Goal: Information Seeking & Learning: Learn about a topic

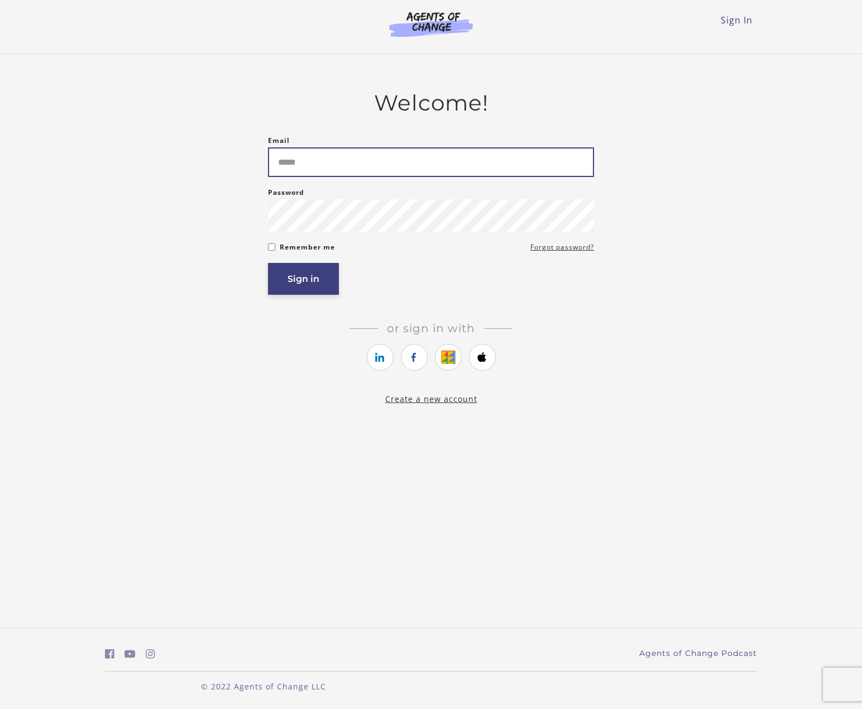
type input "**********"
click at [298, 282] on button "Sign in" at bounding box center [303, 279] width 71 height 32
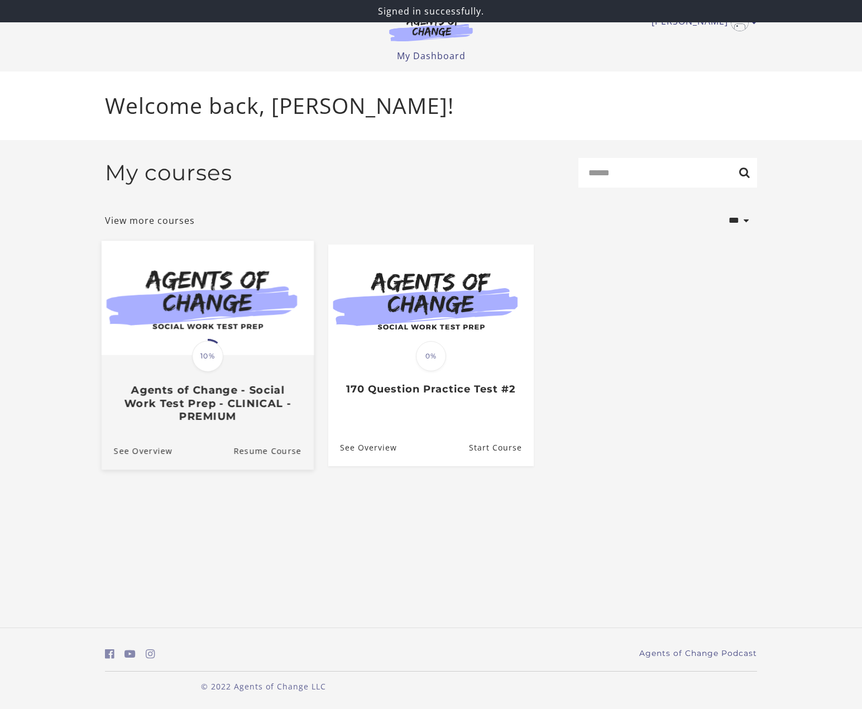
click at [200, 355] on span "10%" at bounding box center [207, 356] width 31 height 31
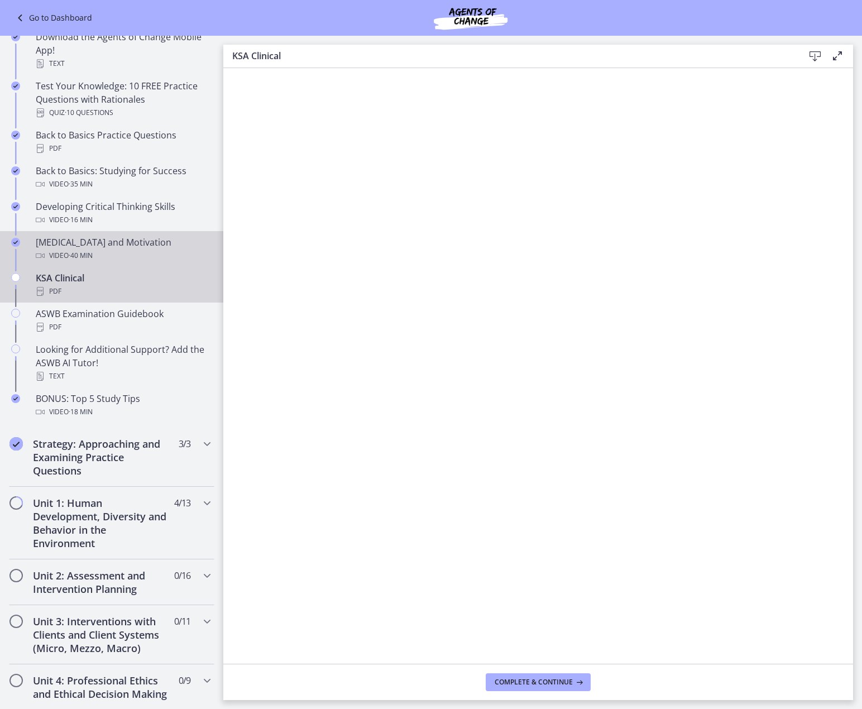
scroll to position [279, 0]
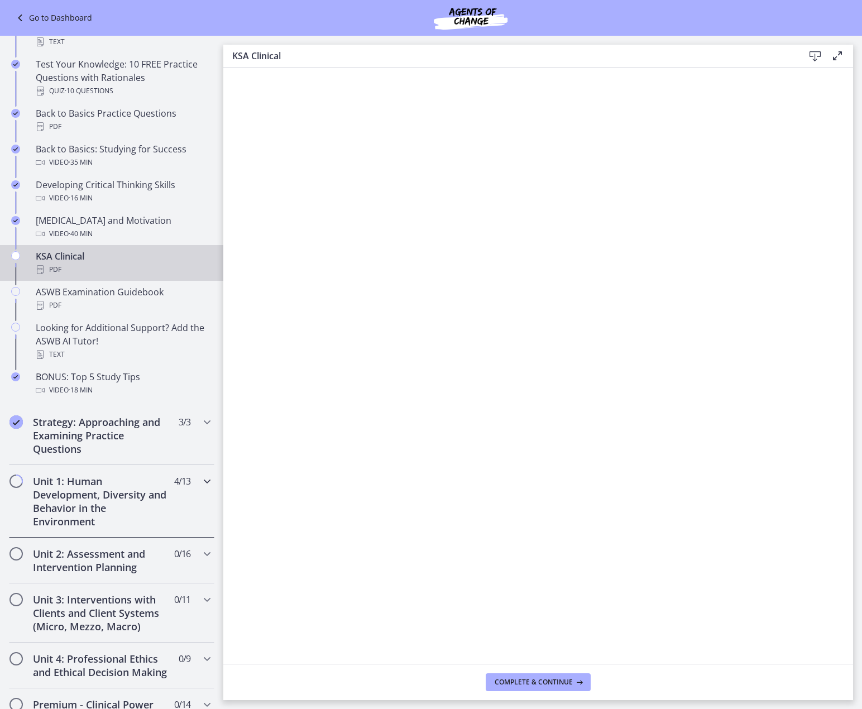
click at [66, 503] on h2 "Unit 1: Human Development, Diversity and Behavior in the Environment" at bounding box center [101, 502] width 136 height 54
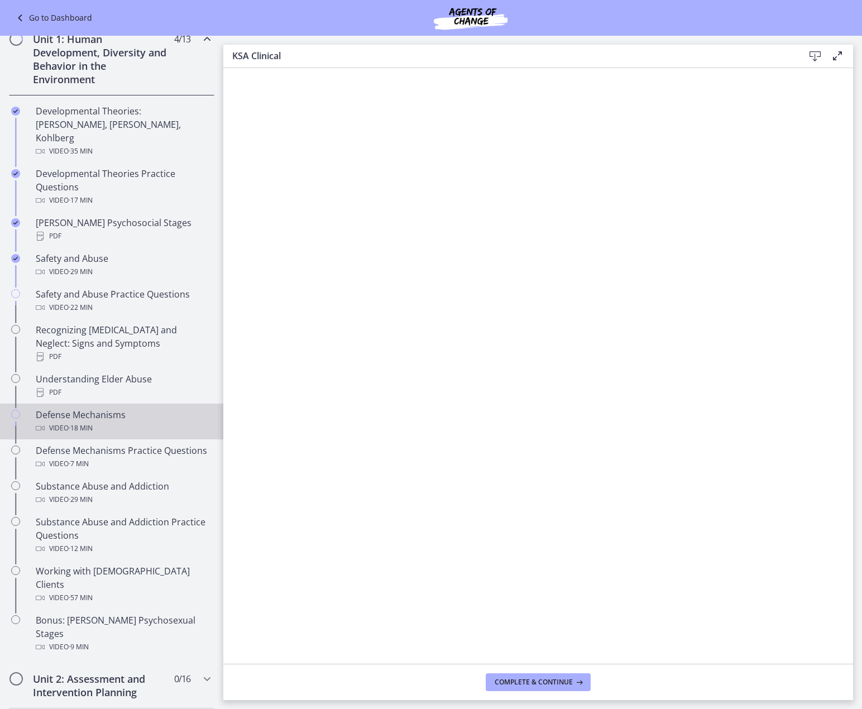
scroll to position [275, 0]
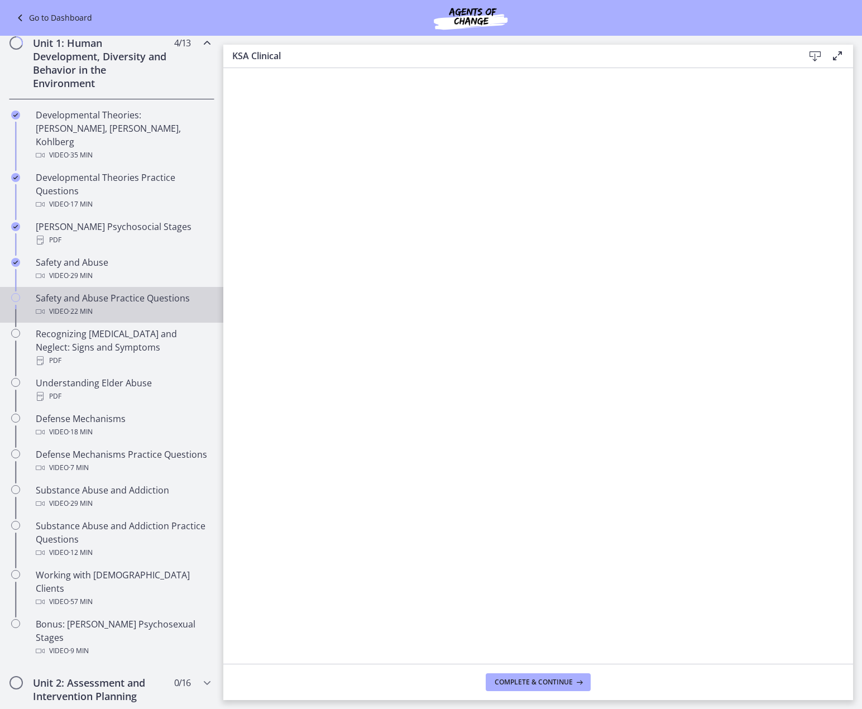
click at [73, 305] on span "· 22 min" at bounding box center [81, 311] width 24 height 13
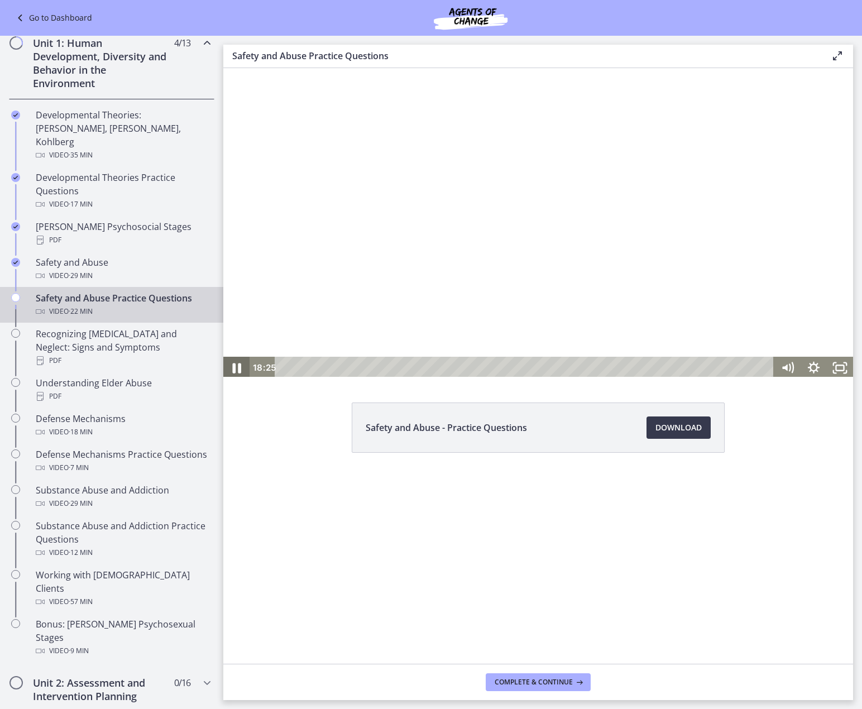
click at [238, 367] on icon "Pause" at bounding box center [236, 368] width 9 height 10
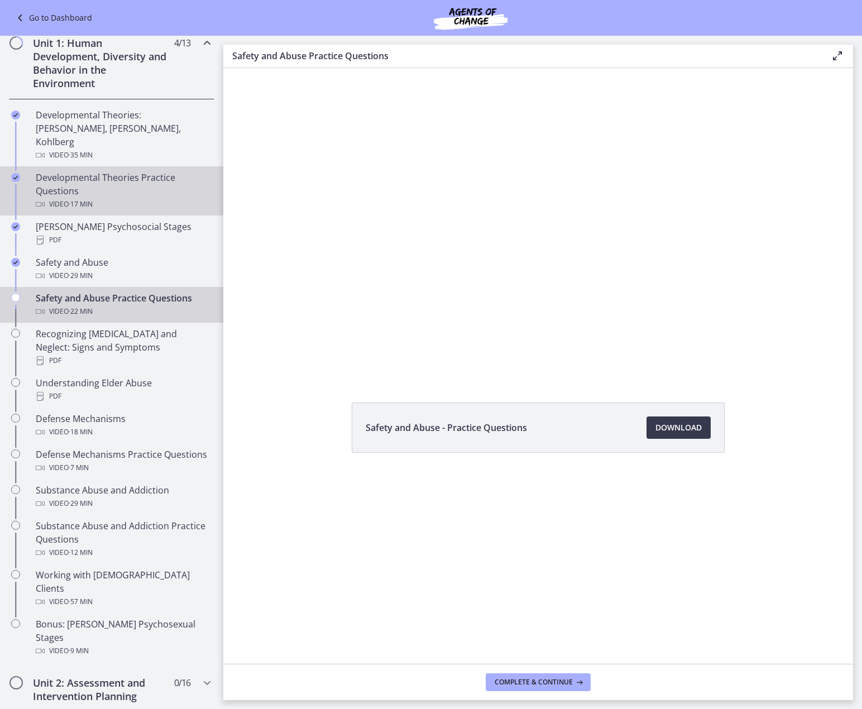
click at [85, 171] on div "Developmental Theories Practice Questions Video · 17 min" at bounding box center [123, 191] width 174 height 40
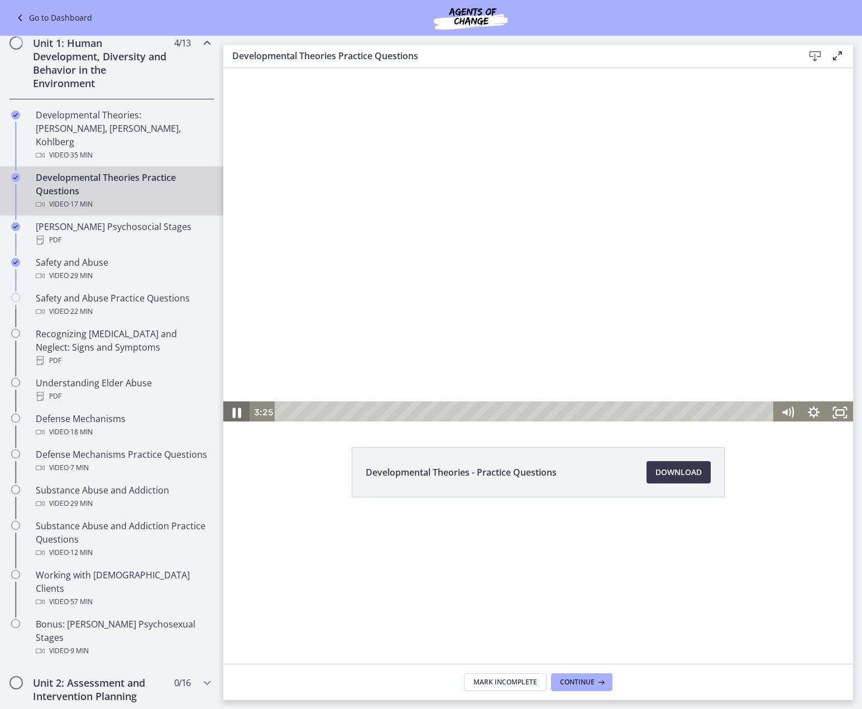
click at [236, 416] on icon "Pause" at bounding box center [236, 413] width 9 height 10
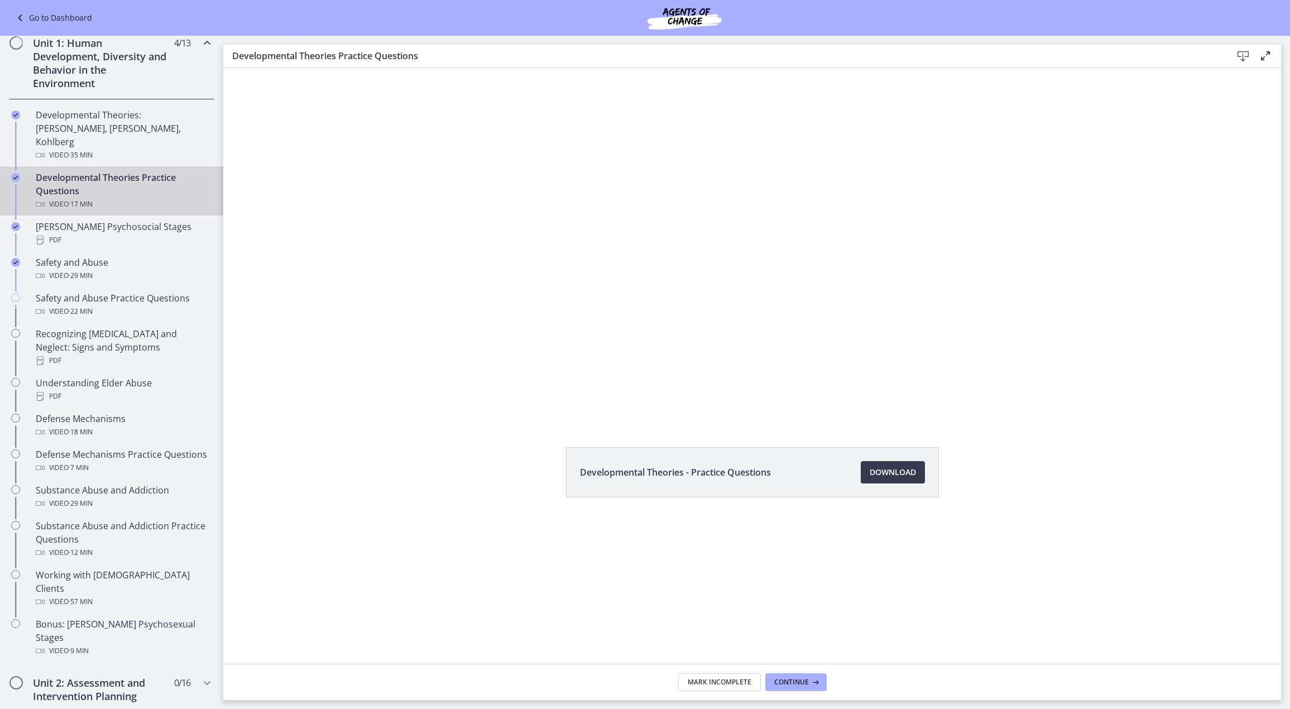
click at [503, 382] on div at bounding box center [753, 245] width 834 height 474
click at [534, 387] on div at bounding box center [753, 245] width 834 height 474
click at [559, 400] on div at bounding box center [753, 245] width 834 height 474
click at [771, 274] on div at bounding box center [753, 245] width 834 height 474
click at [524, 355] on div at bounding box center [753, 245] width 834 height 474
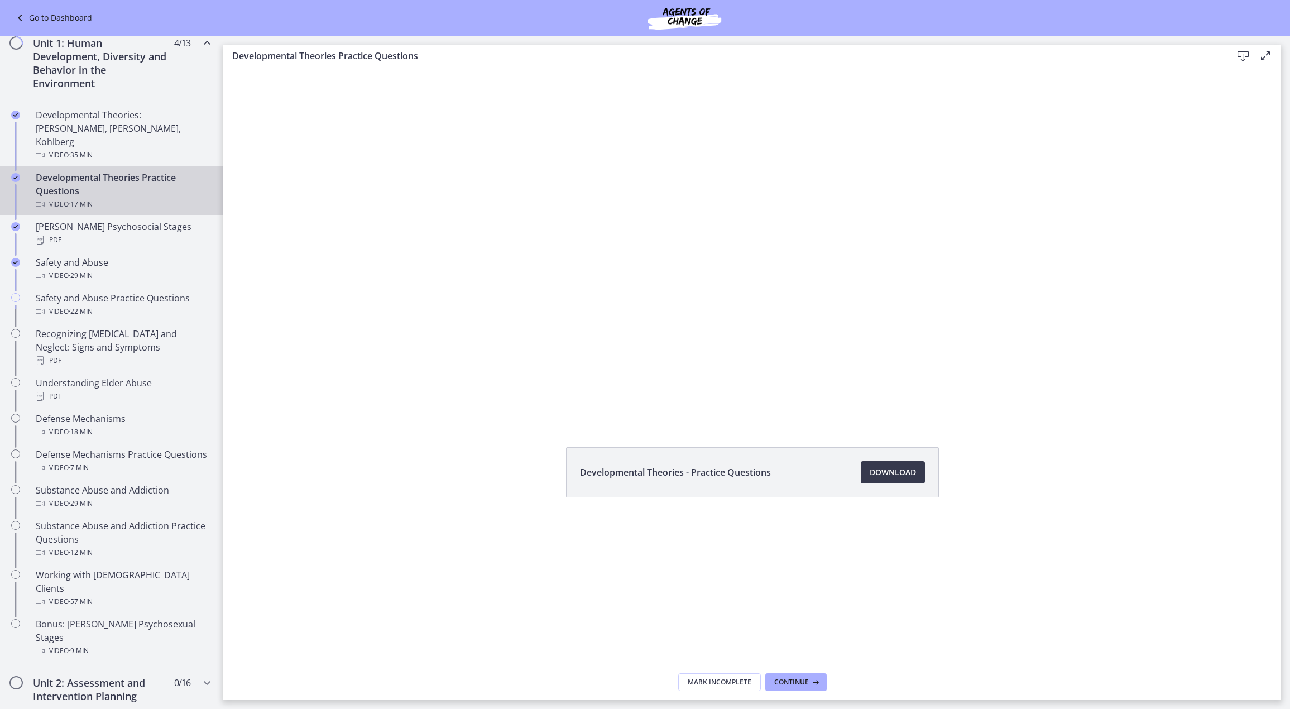
drag, startPoint x: 484, startPoint y: 405, endPoint x: 451, endPoint y: 408, distance: 33.1
click at [484, 406] on div at bounding box center [753, 245] width 834 height 474
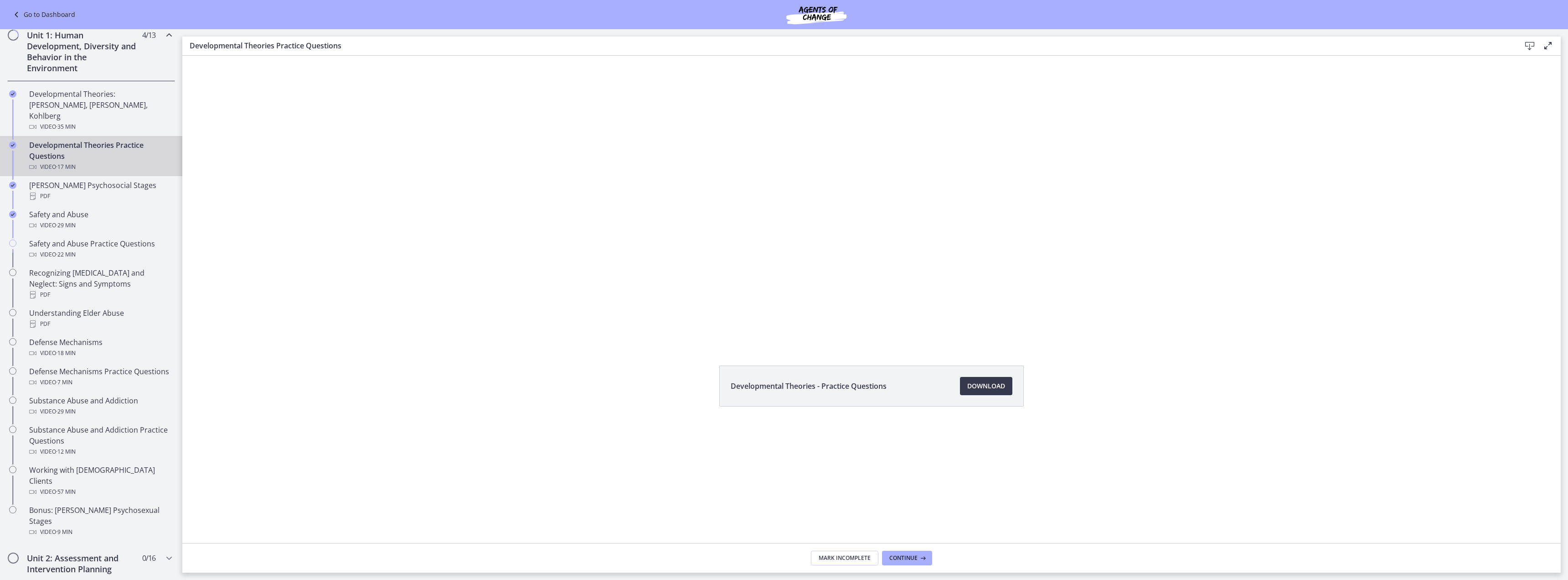
click at [704, 444] on div "Developmental Theories - Practice Questions Download Opens in a new window" at bounding box center [871, 408] width 319 height 85
click at [704, 315] on div at bounding box center [872, 200] width 681 height 387
click at [704, 245] on div at bounding box center [872, 200] width 681 height 387
click at [615, 297] on div at bounding box center [872, 200] width 681 height 387
click at [704, 233] on div at bounding box center [872, 200] width 681 height 387
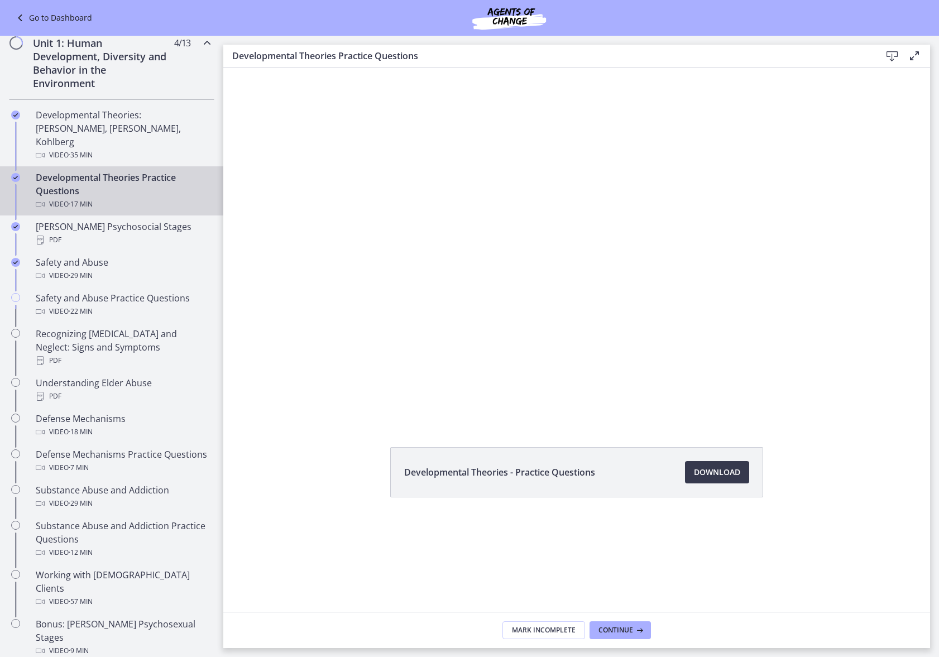
click at [488, 259] on div at bounding box center [576, 245] width 707 height 402
click at [398, 301] on div at bounding box center [576, 245] width 707 height 402
click at [346, 274] on div at bounding box center [576, 245] width 707 height 402
click at [422, 219] on div at bounding box center [576, 245] width 707 height 402
